Goal: Task Accomplishment & Management: Manage account settings

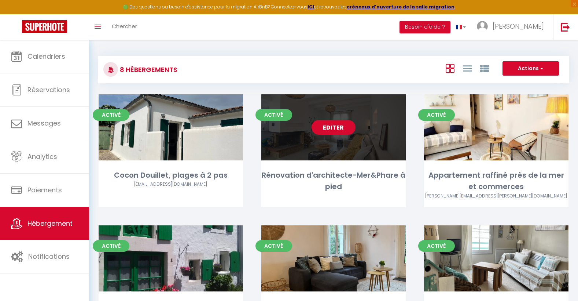
drag, startPoint x: 0, startPoint y: 0, endPoint x: 349, endPoint y: 129, distance: 372.3
click at [349, 129] on link "Editer" at bounding box center [334, 127] width 44 height 15
click at [331, 129] on link "Editer" at bounding box center [334, 127] width 44 height 15
select select "3"
select select "2"
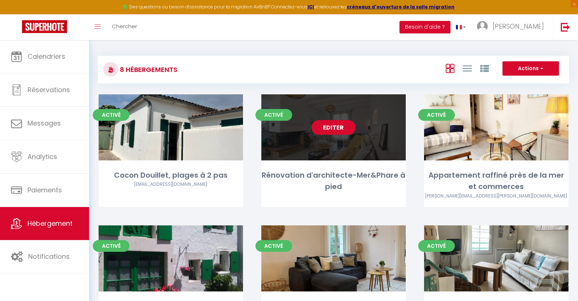
select select "1"
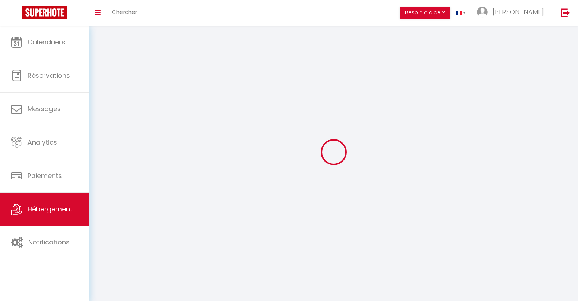
select select
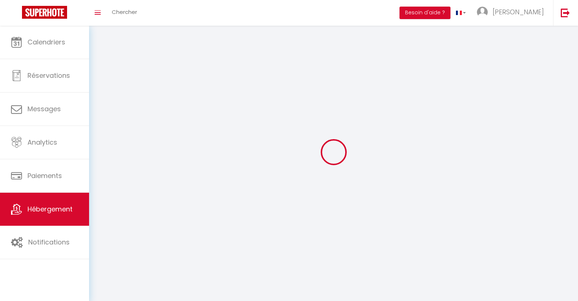
checkbox input "false"
select select
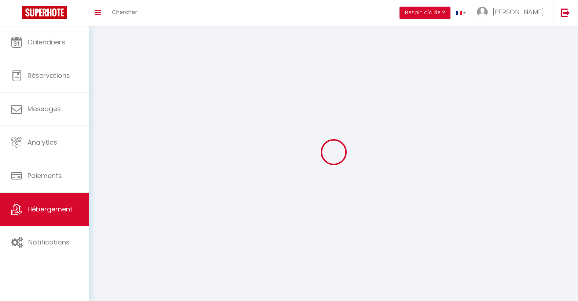
select select
select select "1"
select select
select select "28"
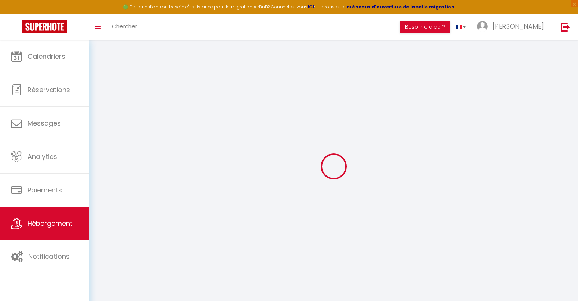
select select
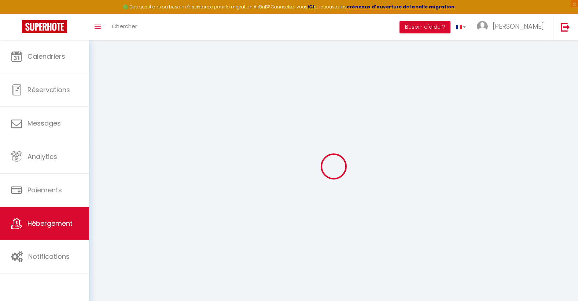
select select
checkbox input "false"
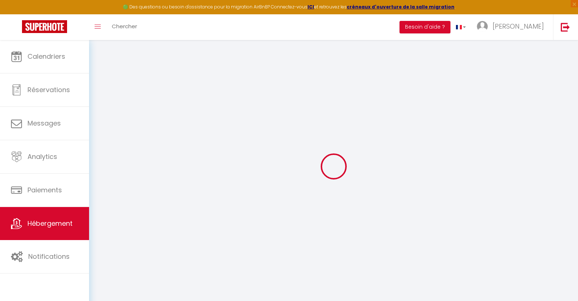
select select
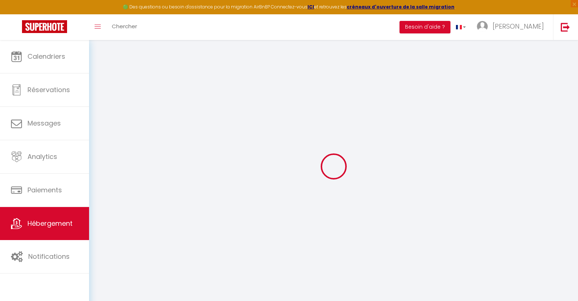
select select
checkbox input "false"
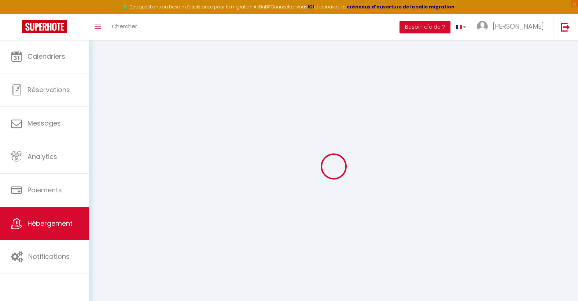
checkbox input "false"
select select
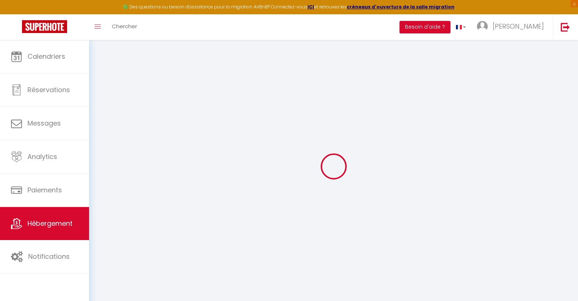
select select
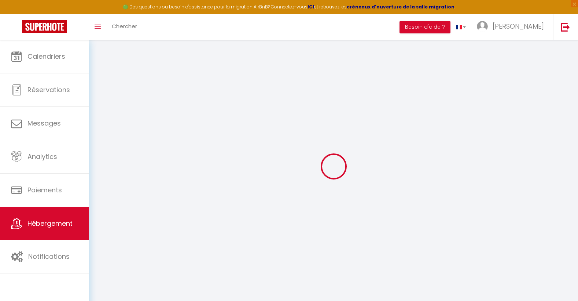
checkbox input "false"
select select
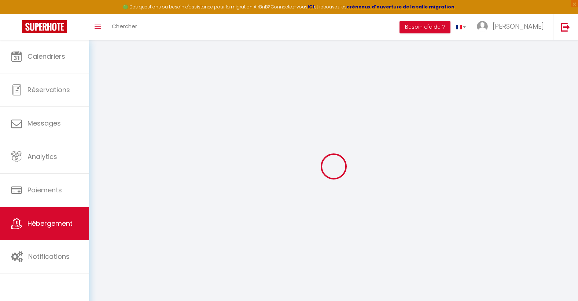
select select
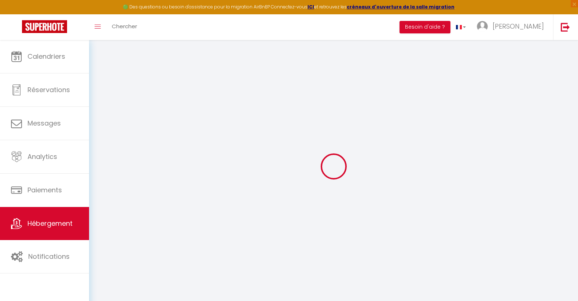
select select
checkbox input "false"
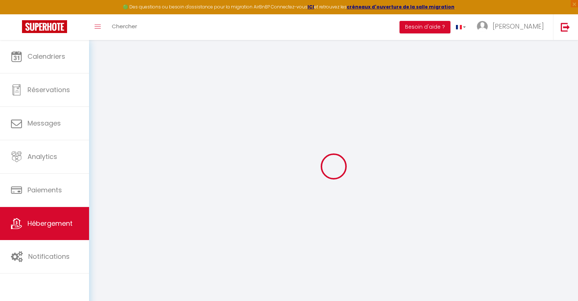
checkbox input "false"
select select
type input "Rénovation d'architecte-Mer&Phare à pied"
type input "[PERSON_NAME]"
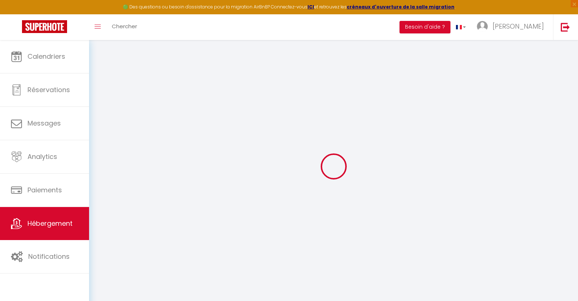
type input "Kolan"
type input "2 bis Chemin de la [GEOGRAPHIC_DATA][PERSON_NAME]"
type input "44260"
type input "BOUEE"
select select "houses"
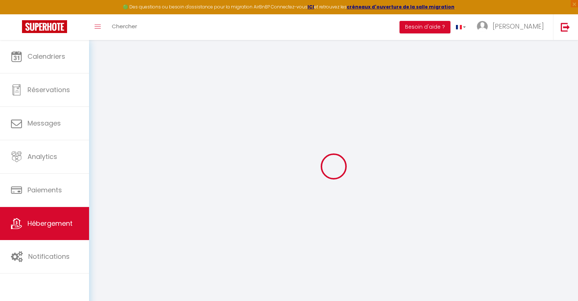
select select "8"
select select "4"
type input "90"
type input "4.51"
type input "900"
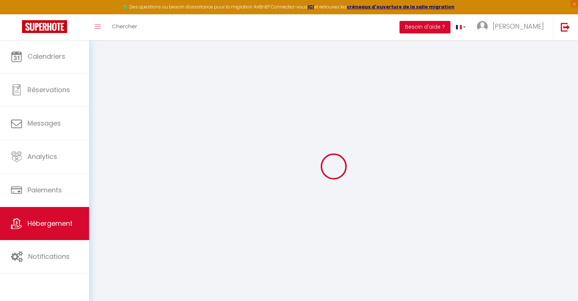
select select
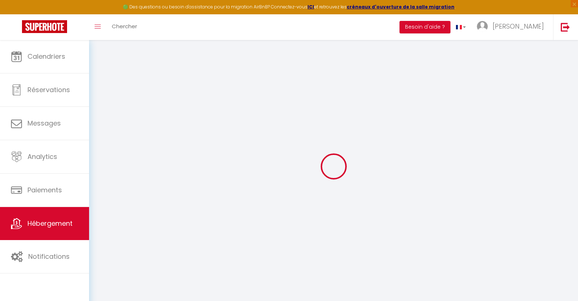
select select
type input "[STREET_ADDRESS]"
type input "17590"
type input "SAINT [PERSON_NAME] DES BALEINES"
type input "[EMAIL_ADDRESS][DOMAIN_NAME]"
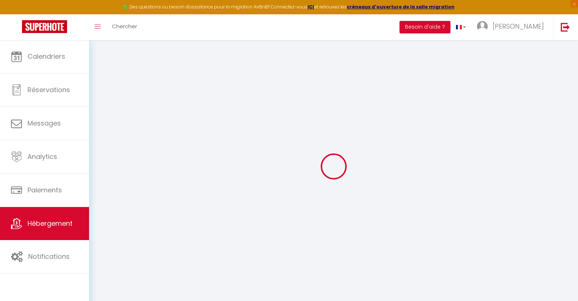
select select
checkbox input "false"
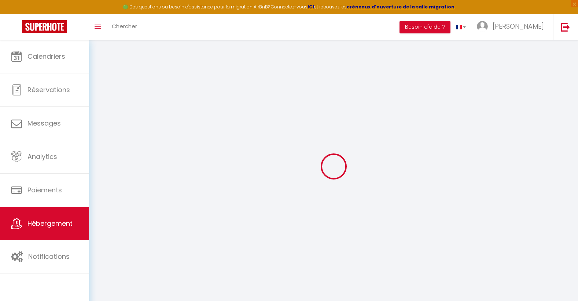
type input "0"
select select
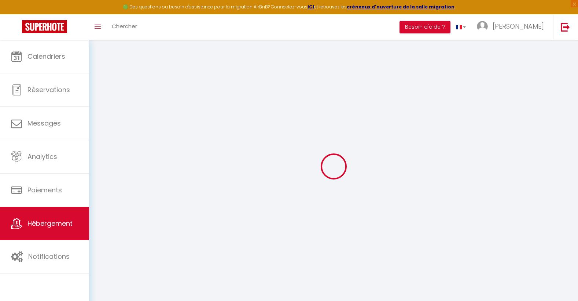
select select
checkbox input "false"
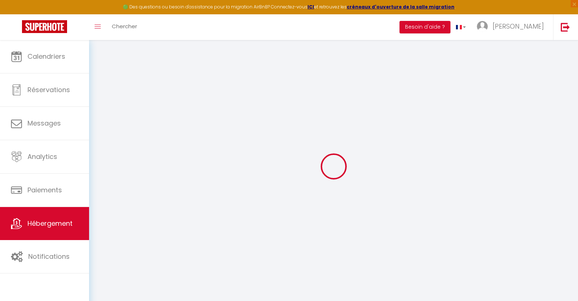
checkbox input "false"
select select
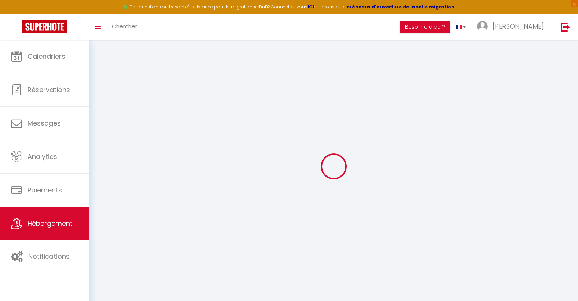
select select
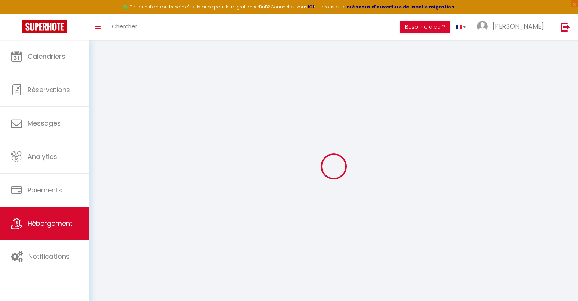
checkbox input "false"
select select
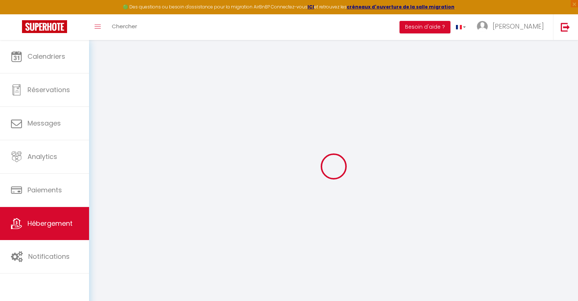
checkbox input "false"
select select "17:00"
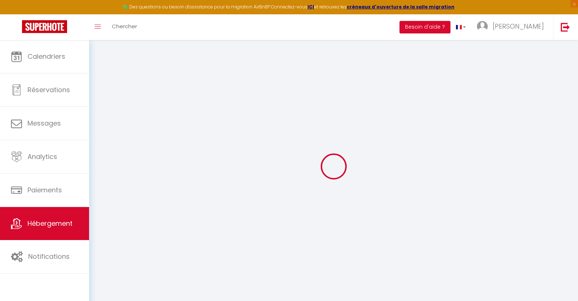
select select "23:45"
select select "10:00"
select select "30"
select select "120"
select select "12:00"
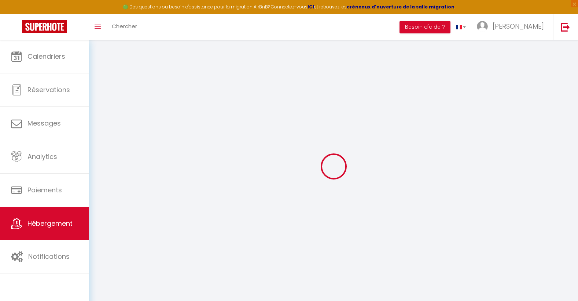
select select
checkbox input "false"
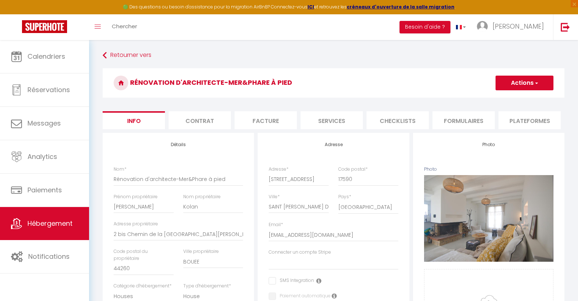
select select
checkbox input "false"
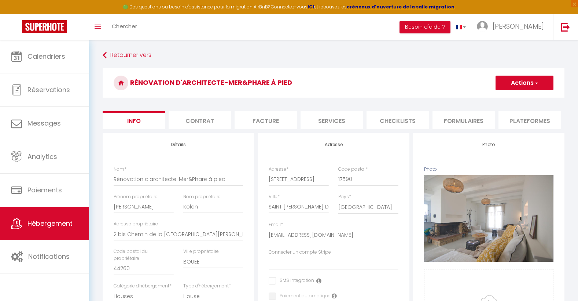
click at [333, 121] on li "Services" at bounding box center [332, 120] width 62 height 18
select select
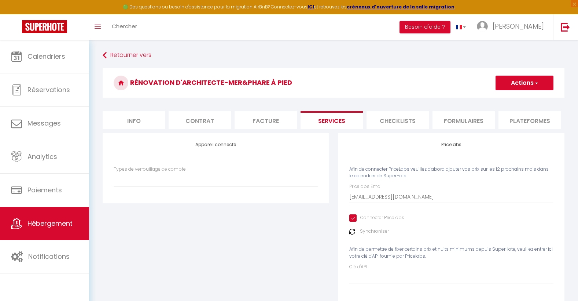
click at [352, 234] on img at bounding box center [352, 231] width 6 height 6
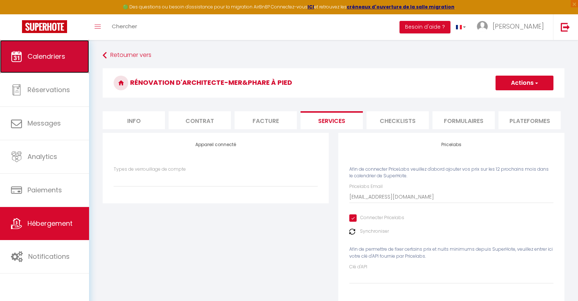
click at [49, 64] on link "Calendriers" at bounding box center [44, 56] width 89 height 33
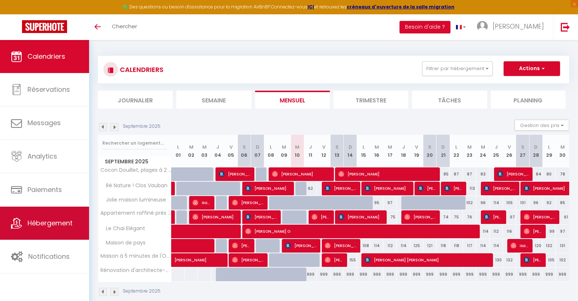
click at [56, 225] on span "Hébergement" at bounding box center [49, 222] width 45 height 9
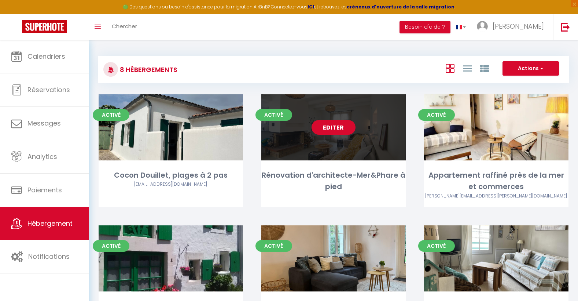
click at [332, 131] on link "Editer" at bounding box center [334, 127] width 44 height 15
select select "3"
select select "2"
select select "1"
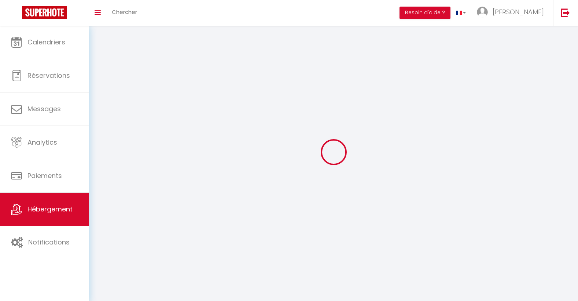
select select
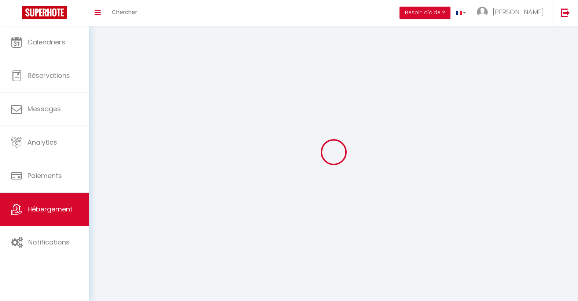
checkbox input "false"
select select
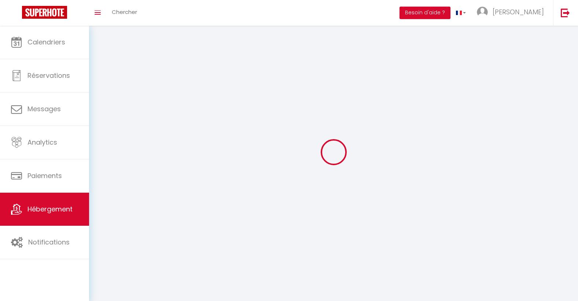
select select
select select "1"
select select
select select "28"
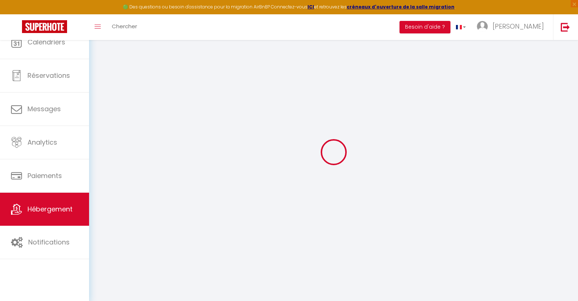
select select
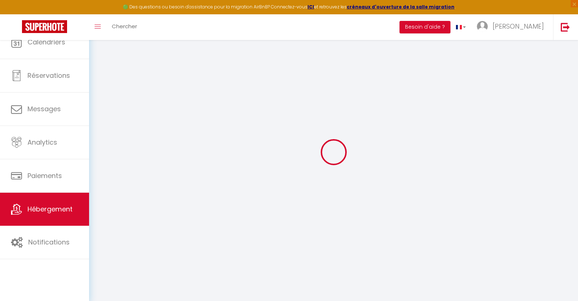
select select
checkbox input "false"
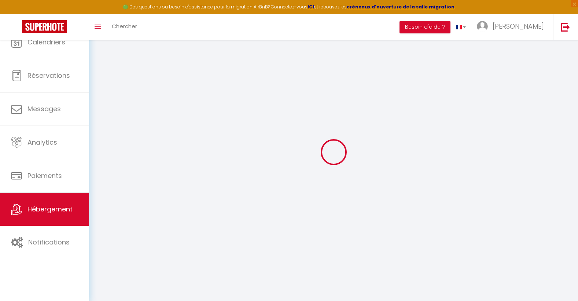
select select
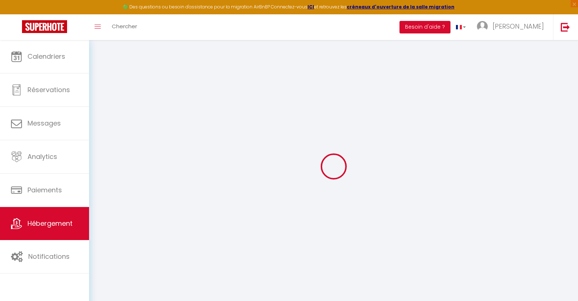
select select
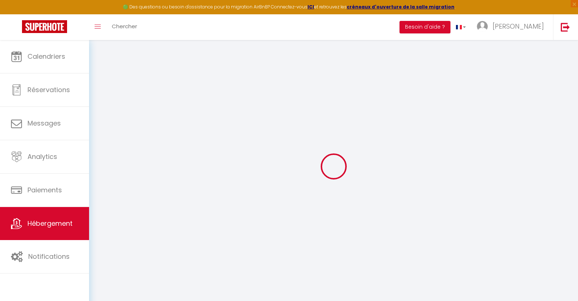
select select
checkbox input "false"
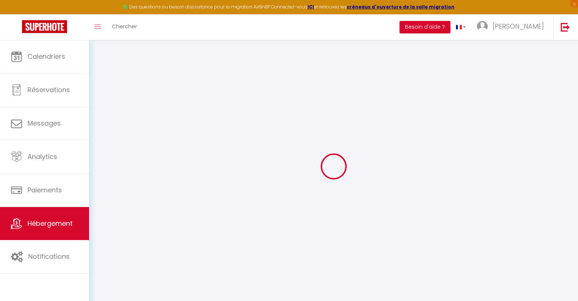
select select
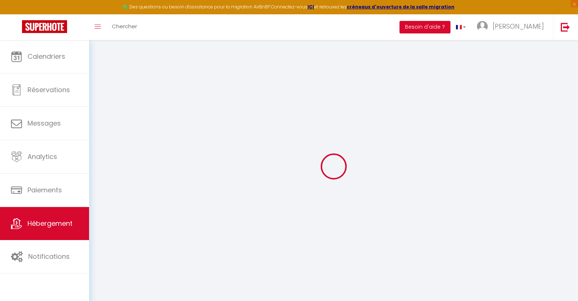
select select
checkbox input "false"
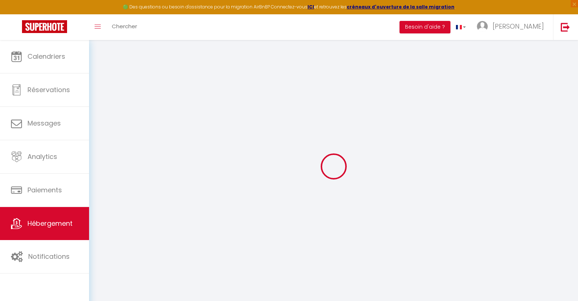
checkbox input "false"
select select
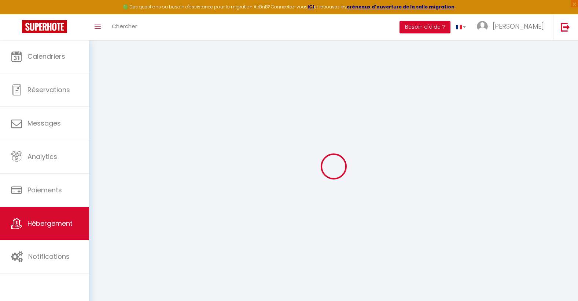
select select
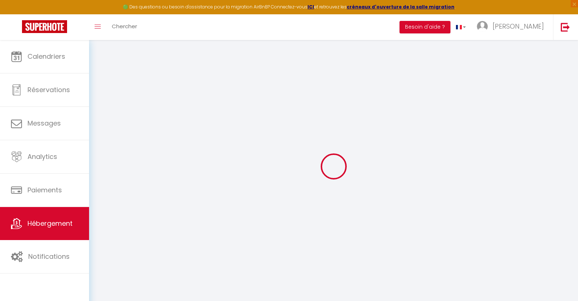
checkbox input "false"
select select
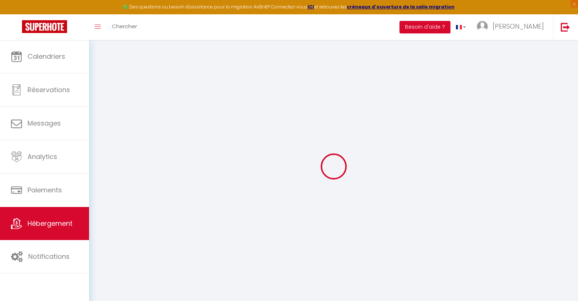
select select
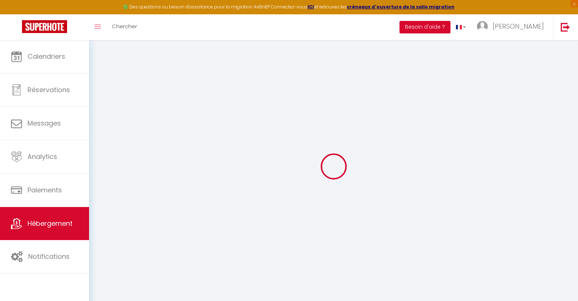
select select
checkbox input "false"
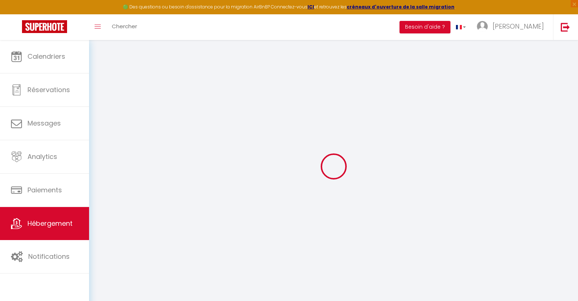
checkbox input "false"
select select
type input "Rénovation d'architecte-Mer&Phare à pied"
type input "[PERSON_NAME]"
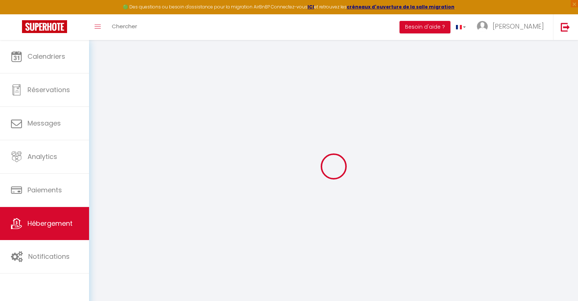
type input "Kolan"
type input "2 bis Chemin de la [GEOGRAPHIC_DATA][PERSON_NAME]"
type input "44260"
type input "BOUEE"
select select "houses"
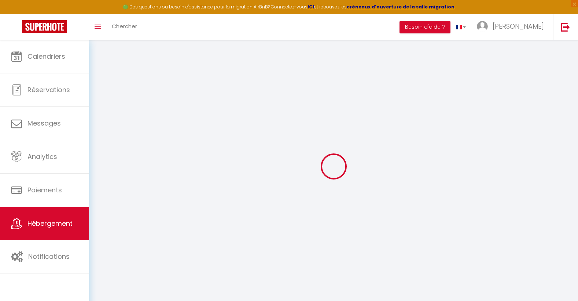
select select "8"
select select "4"
type input "90"
type input "4.51"
type input "900"
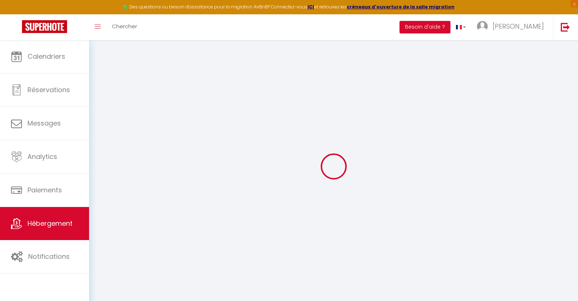
select select
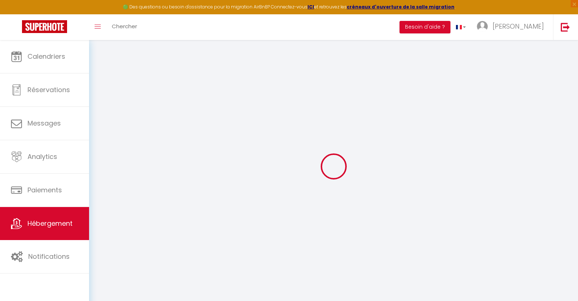
select select
type input "[STREET_ADDRESS]"
type input "17590"
type input "SAINT [PERSON_NAME] DES BALEINES"
type input "[EMAIL_ADDRESS][DOMAIN_NAME]"
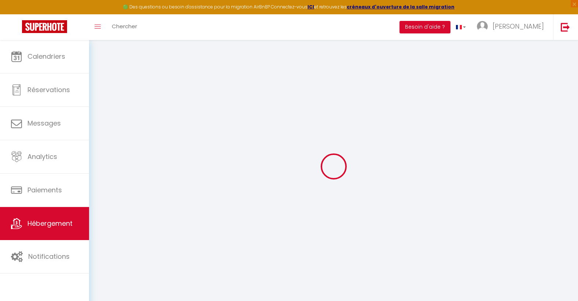
select select
checkbox input "false"
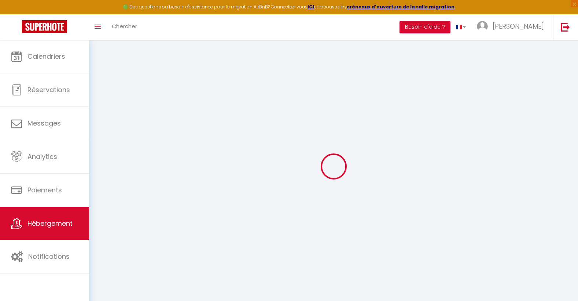
type input "0"
select select "+ 20 %"
select select "+ 30 %"
select select "+ 5 %"
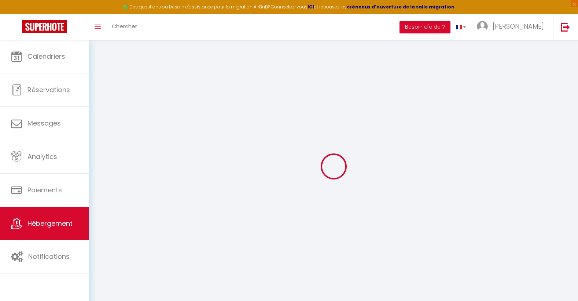
select select
checkbox input "false"
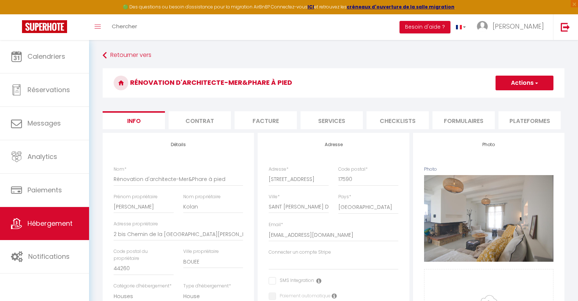
click at [528, 120] on li "Plateformes" at bounding box center [529, 120] width 62 height 18
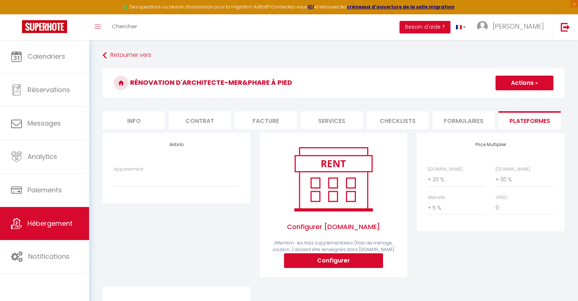
click at [330, 115] on li "Services" at bounding box center [332, 120] width 62 height 18
select select
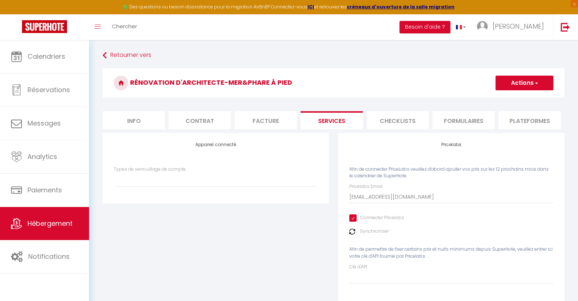
click at [353, 234] on img at bounding box center [352, 231] width 6 height 6
click at [533, 121] on li "Plateformes" at bounding box center [529, 120] width 62 height 18
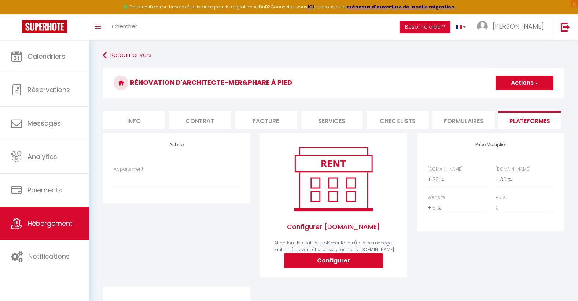
click at [467, 118] on li "Formulaires" at bounding box center [463, 120] width 62 height 18
select select
checkbox input "false"
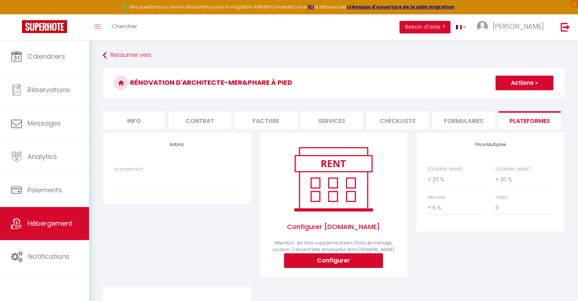
checkbox input "false"
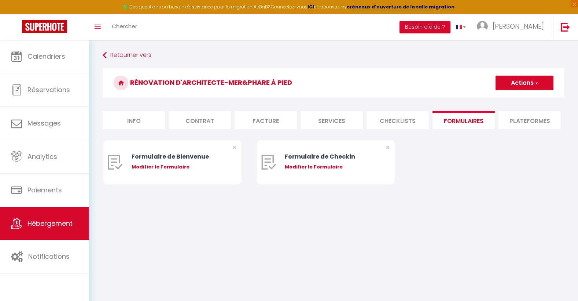
click at [132, 123] on li "Info" at bounding box center [134, 120] width 62 height 18
select select
checkbox input "false"
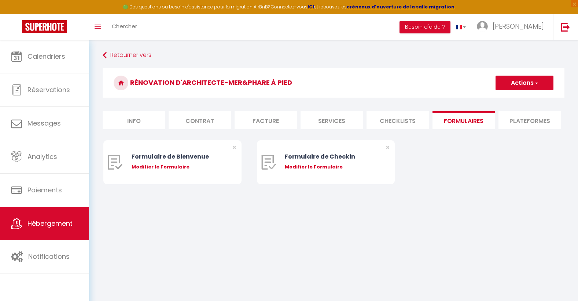
checkbox input "false"
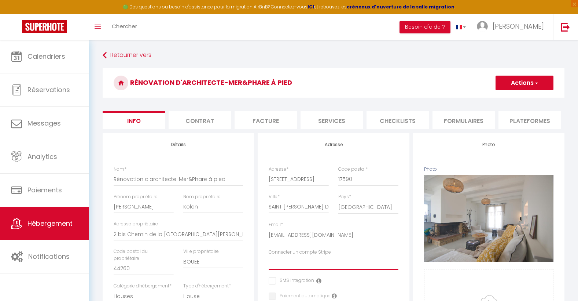
click at [311, 269] on select "[PERSON_NAME] [GEOGRAPHIC_DATA] Stork [GEOGRAPHIC_DATA] Gachignard [GEOGRAPHIC_…" at bounding box center [333, 262] width 129 height 14
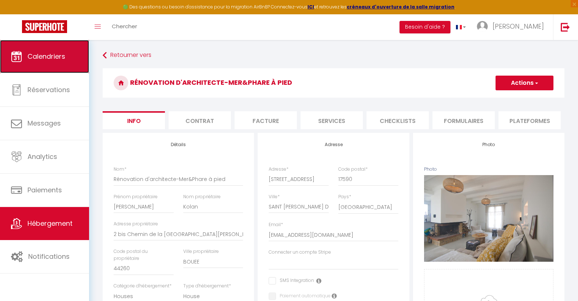
click at [52, 50] on link "Calendriers" at bounding box center [44, 56] width 89 height 33
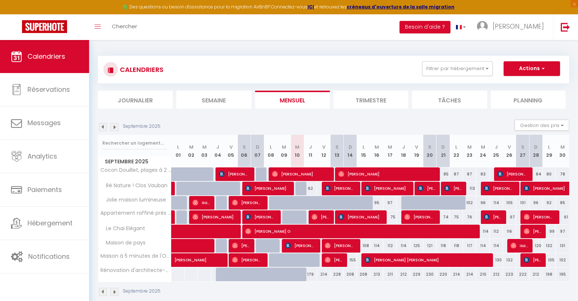
click at [115, 128] on img at bounding box center [114, 127] width 8 height 8
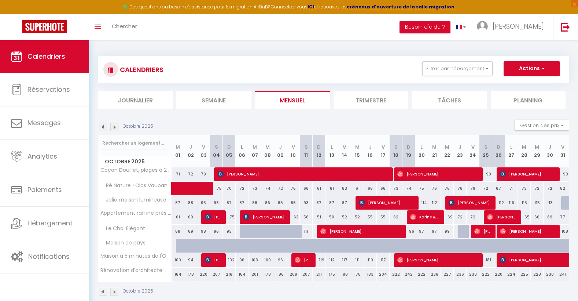
click at [176, 276] on div "184" at bounding box center [178, 274] width 13 height 14
type input "184"
type input "Mer 01 Octobre 2025"
type input "Jeu 02 Octobre 2025"
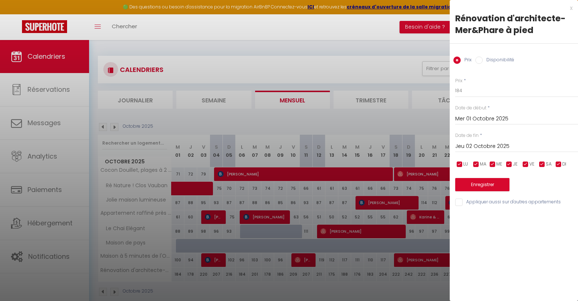
click at [481, 61] on input "Disponibilité" at bounding box center [478, 59] width 7 height 7
radio input "true"
radio input "false"
click at [494, 93] on select "Disponible Indisponible" at bounding box center [516, 91] width 123 height 14
select select "0"
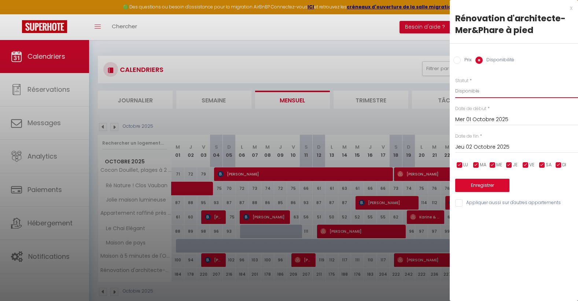
click at [455, 84] on select "Disponible Indisponible" at bounding box center [516, 91] width 123 height 14
click at [491, 145] on input "Jeu 02 Octobre 2025" at bounding box center [516, 147] width 123 height 10
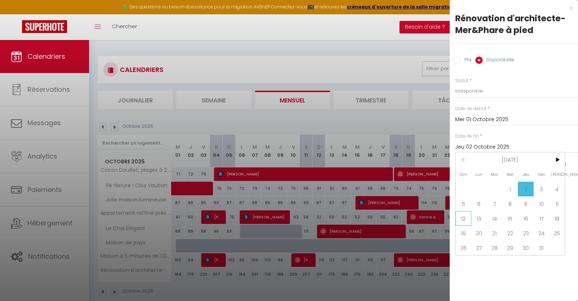
click at [467, 219] on span "12" at bounding box center [464, 218] width 16 height 15
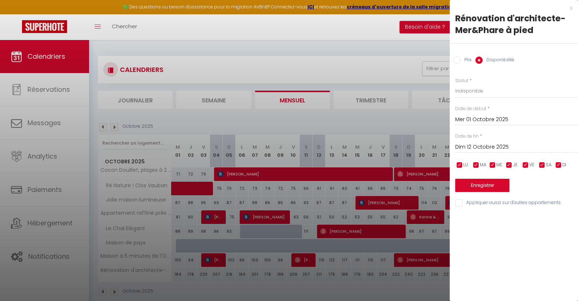
click at [524, 149] on input "Dim 12 Octobre 2025" at bounding box center [516, 147] width 123 height 10
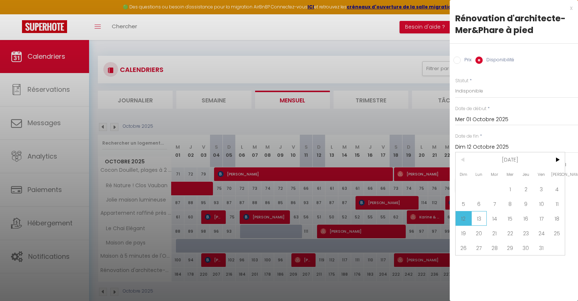
click at [479, 218] on span "13" at bounding box center [479, 218] width 16 height 15
type input "Lun 13 Octobre 2025"
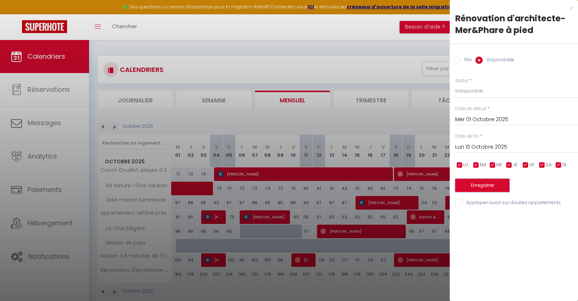
click at [487, 181] on button "Enregistrer" at bounding box center [482, 184] width 54 height 13
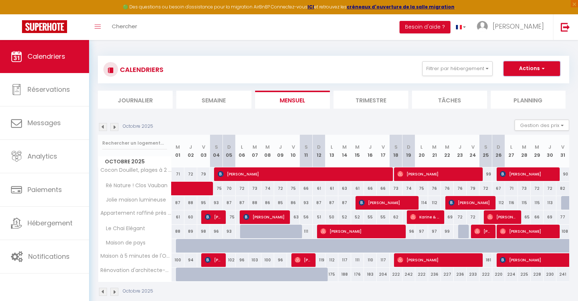
click at [544, 74] on button "Actions" at bounding box center [532, 68] width 56 height 15
click at [565, 96] on li "Planning" at bounding box center [528, 100] width 75 height 18
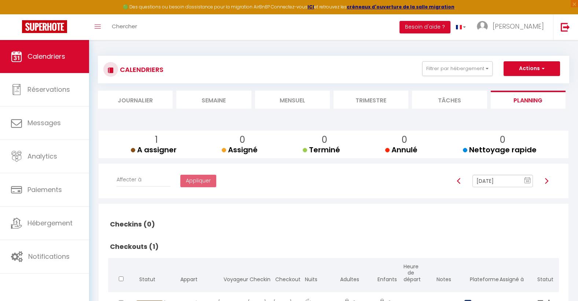
click at [565, 96] on li "Planning" at bounding box center [528, 100] width 75 height 18
click at [48, 54] on span "Calendriers" at bounding box center [46, 56] width 38 height 9
click at [291, 100] on li "Mensuel" at bounding box center [292, 100] width 75 height 18
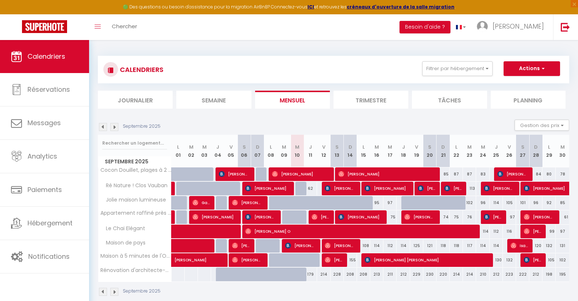
click at [116, 129] on img at bounding box center [114, 127] width 8 height 8
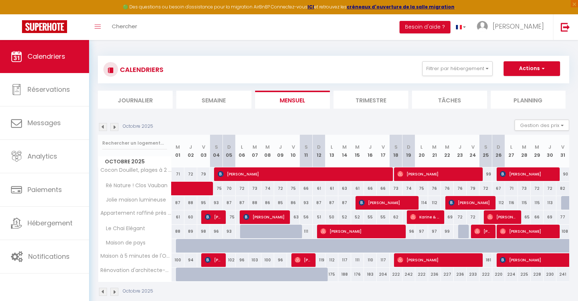
click at [116, 129] on img at bounding box center [114, 127] width 8 height 8
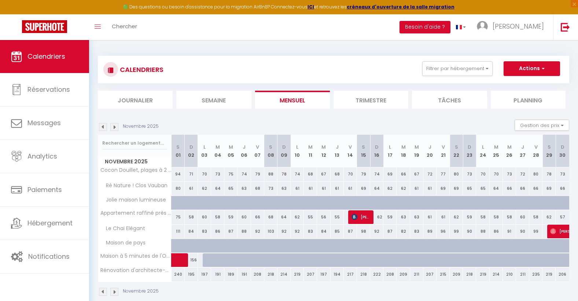
click at [458, 273] on div "209" at bounding box center [456, 274] width 13 height 14
select select "1"
type input "[PERSON_NAME] 22 Novembre 2025"
type input "Dim 23 Novembre 2025"
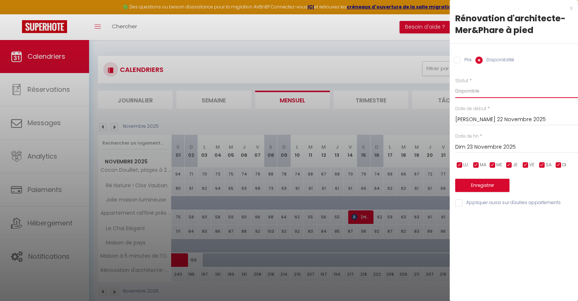
click at [476, 94] on select "Disponible Indisponible" at bounding box center [516, 91] width 123 height 14
select select "0"
click at [455, 84] on select "Disponible Indisponible" at bounding box center [516, 91] width 123 height 14
click at [474, 123] on input "[PERSON_NAME] 22 Novembre 2025" at bounding box center [516, 120] width 123 height 10
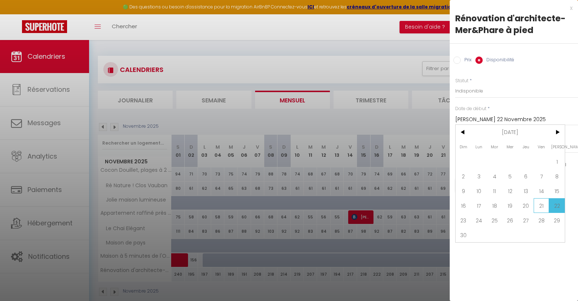
click at [538, 207] on span "21" at bounding box center [542, 205] width 16 height 15
type input "Ven 21 Novembre 2025"
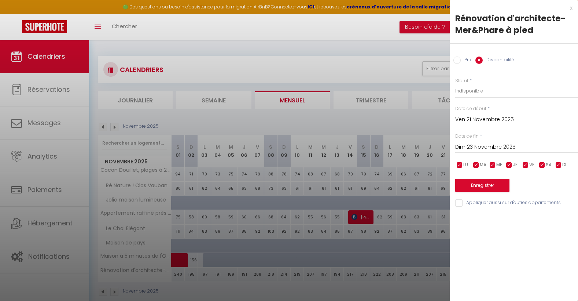
click at [508, 146] on input "Dim 23 Novembre 2025" at bounding box center [516, 147] width 123 height 10
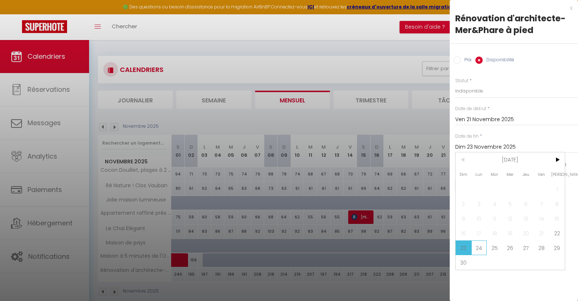
click at [482, 254] on span "24" at bounding box center [479, 247] width 16 height 15
type input "Lun 24 Novembre 2025"
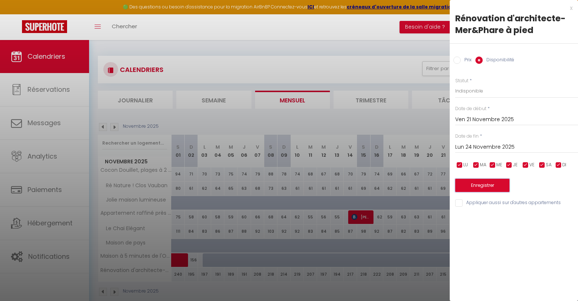
click at [489, 183] on button "Enregistrer" at bounding box center [482, 184] width 54 height 13
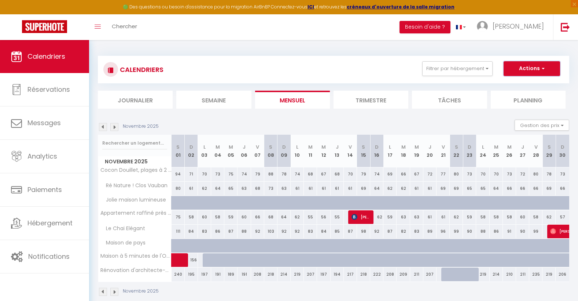
click at [518, 66] on button "Actions" at bounding box center [532, 68] width 56 height 15
click at [296, 74] on div "CALENDRIERS Filtrer par hébergement Tous Cocon Douillet, plages à 2 pas Rénovat…" at bounding box center [333, 69] width 460 height 16
click at [103, 126] on img at bounding box center [103, 127] width 8 height 8
